Goal: Find specific page/section: Find specific page/section

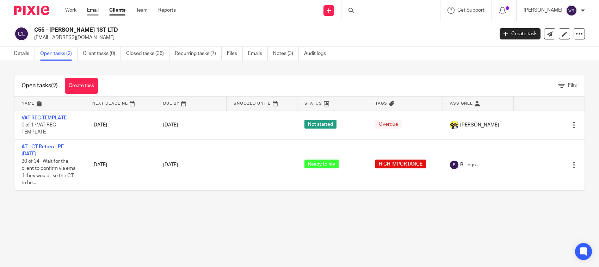
click at [87, 10] on link "Email" at bounding box center [93, 10] width 12 height 7
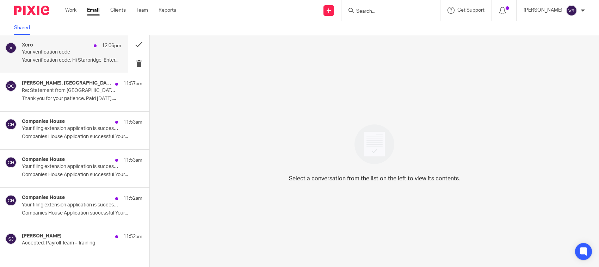
click at [87, 59] on p "Your verification code. Hi Starbridge, Enter..." at bounding box center [71, 60] width 99 height 6
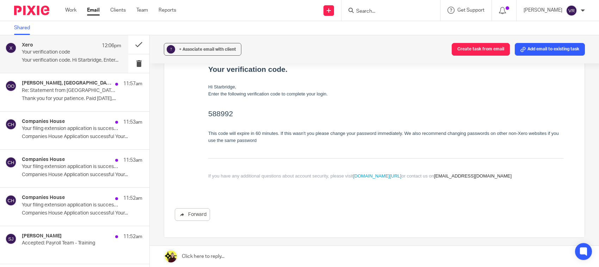
scroll to position [132, 0]
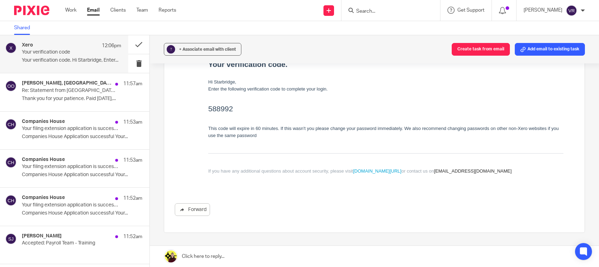
click at [77, 8] on ul "Work Email Clients Team Reports" at bounding box center [125, 10] width 121 height 7
click at [75, 11] on link "Work" at bounding box center [70, 10] width 11 height 7
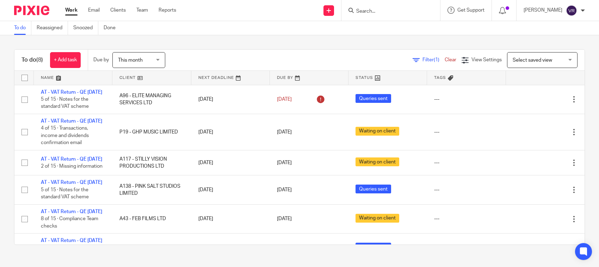
click at [375, 11] on input "Search" at bounding box center [386, 11] width 63 height 6
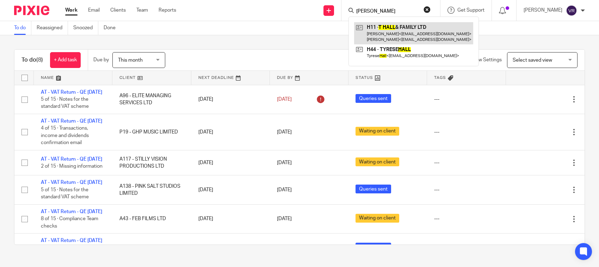
type input "[PERSON_NAME]"
click at [404, 31] on link at bounding box center [413, 33] width 119 height 22
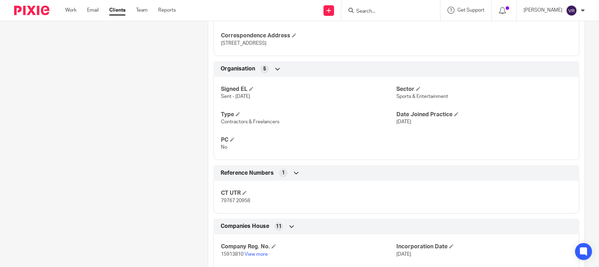
scroll to position [484, 0]
